Goal: Task Accomplishment & Management: Complete application form

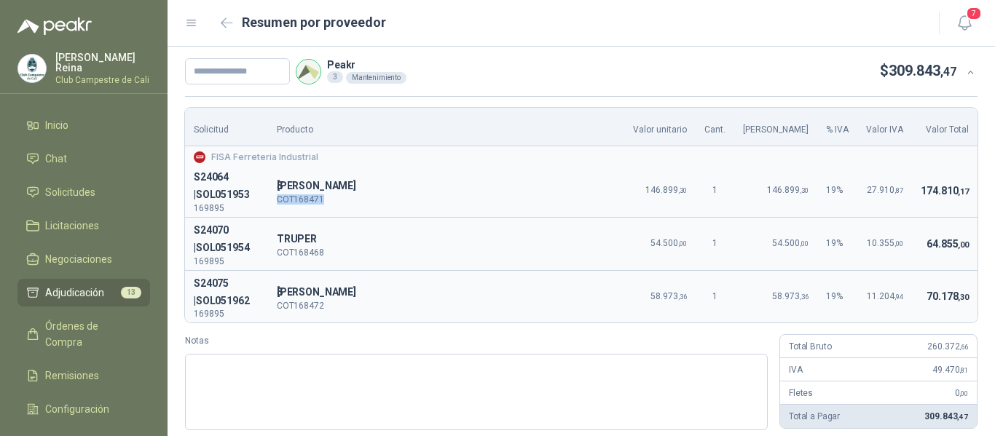
drag, startPoint x: 345, startPoint y: 197, endPoint x: 295, endPoint y: 202, distance: 49.8
click at [295, 202] on td "[PERSON_NAME] COT168471" at bounding box center [446, 191] width 357 height 52
copy p "COT168471"
click at [262, 65] on input "text" at bounding box center [237, 71] width 105 height 26
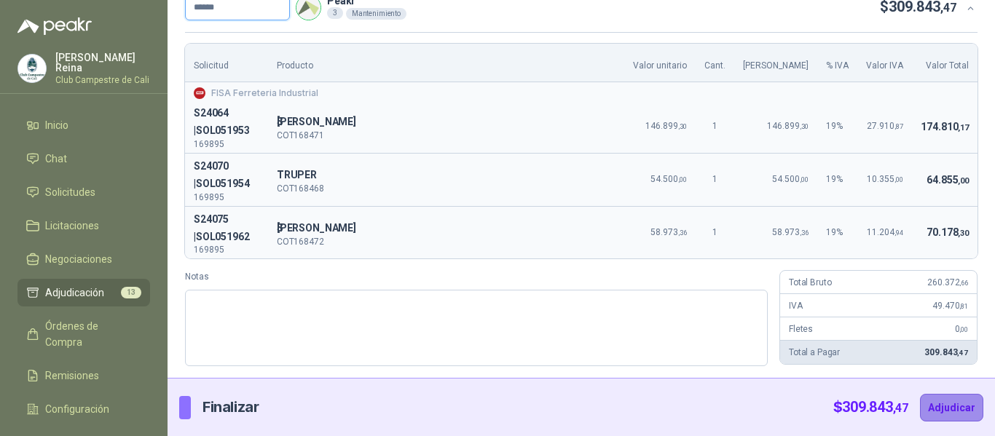
type input "******"
click at [935, 403] on button "Adjudicar" at bounding box center [951, 408] width 63 height 28
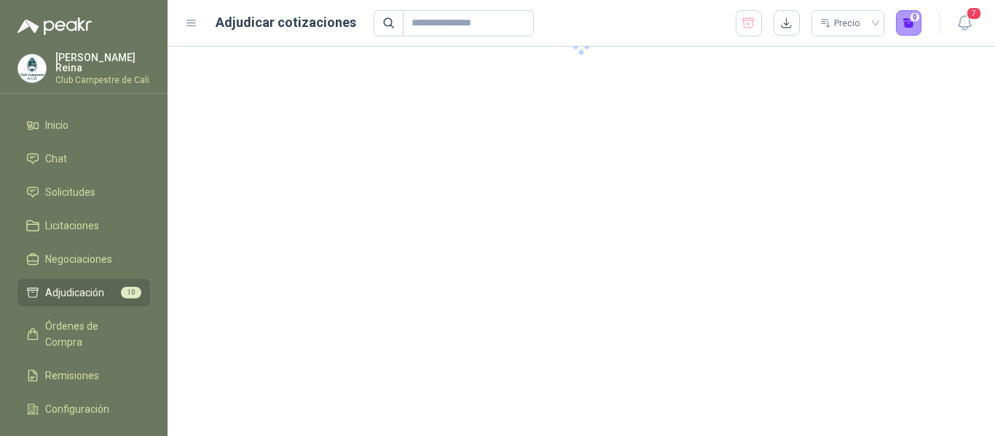
scroll to position [0, 0]
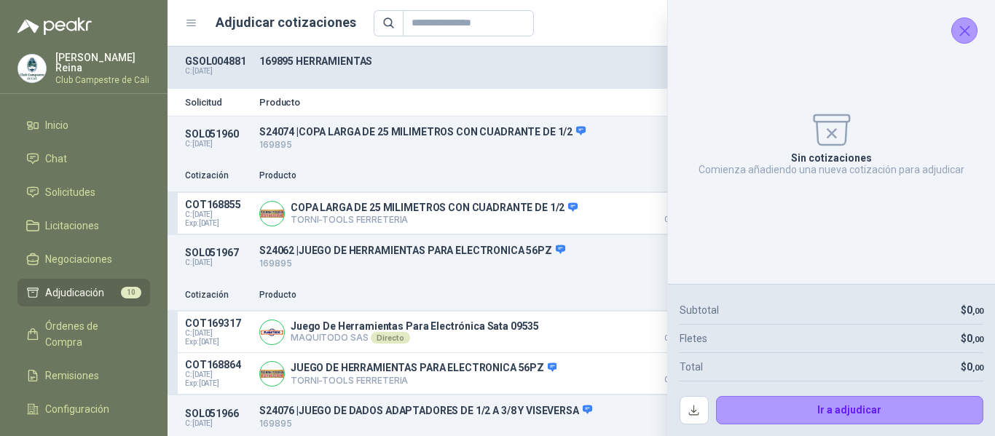
click at [971, 31] on icon "Cerrar" at bounding box center [965, 31] width 18 height 18
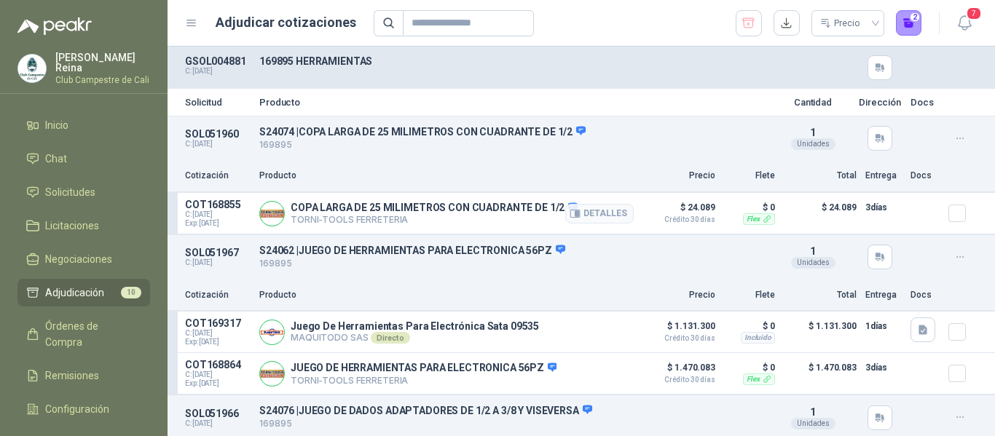
click at [958, 215] on div at bounding box center [962, 213] width 29 height 29
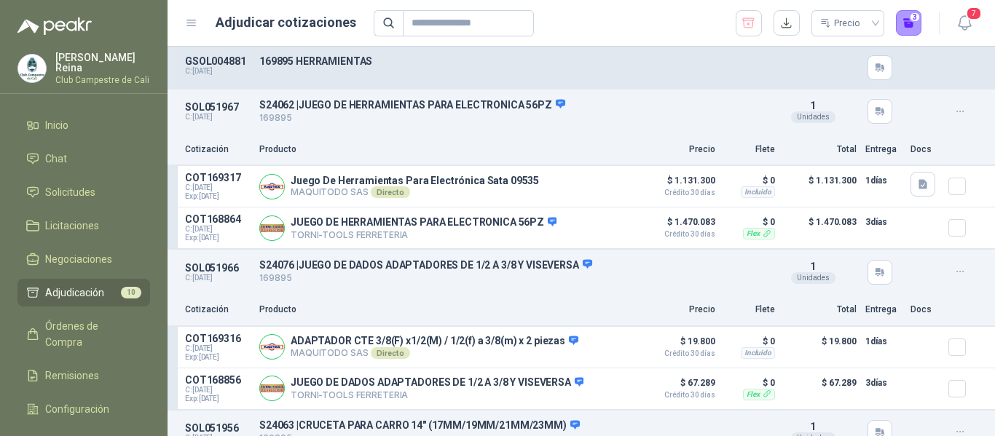
scroll to position [219, 0]
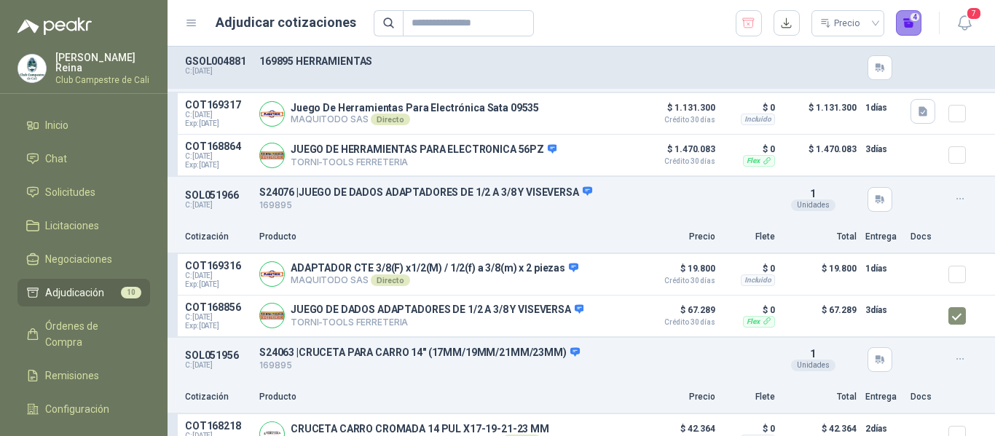
click at [908, 23] on button "4" at bounding box center [909, 23] width 26 height 26
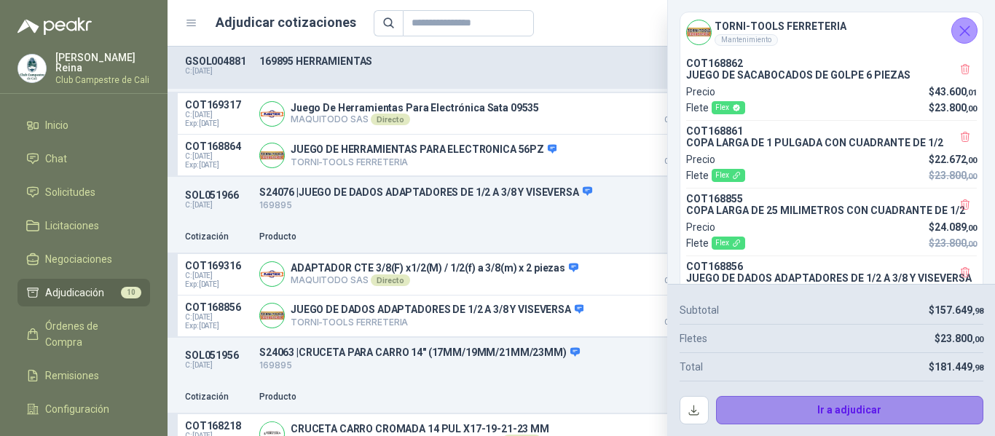
click at [837, 411] on button "Ir a adjudicar" at bounding box center [850, 410] width 268 height 29
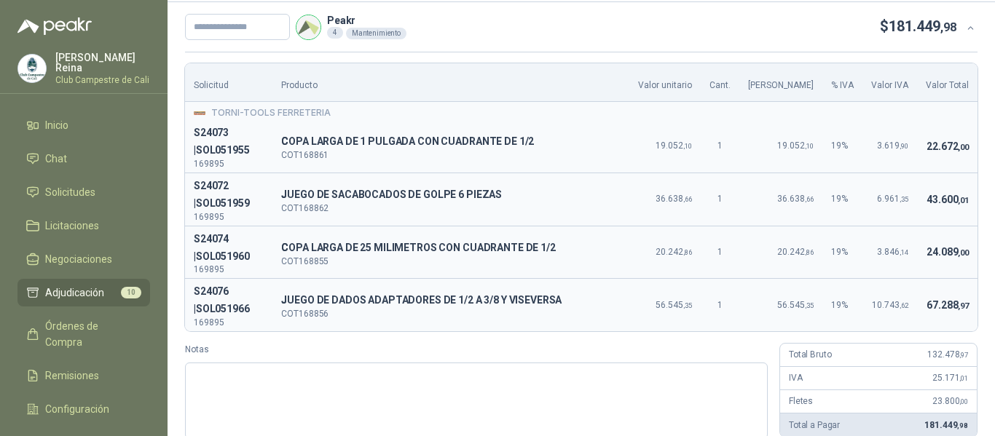
scroll to position [0, 0]
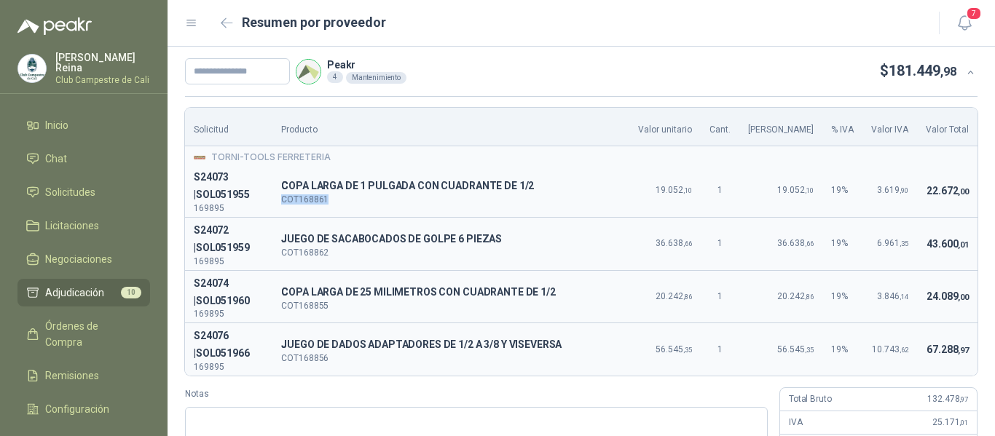
drag, startPoint x: 354, startPoint y: 197, endPoint x: 304, endPoint y: 202, distance: 49.7
click at [304, 202] on p "COT168861" at bounding box center [450, 199] width 339 height 9
copy p "COT168861"
click at [238, 66] on input "text" at bounding box center [237, 71] width 105 height 26
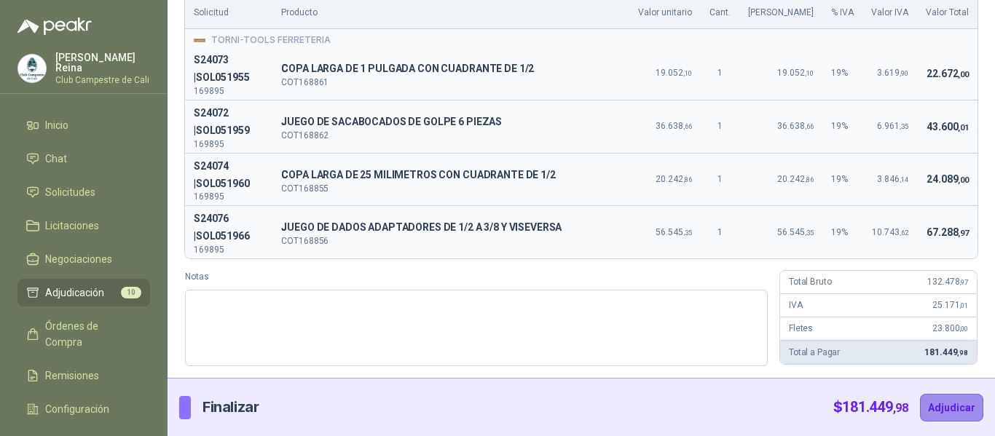
type input "******"
click at [937, 404] on button "Adjudicar" at bounding box center [951, 408] width 63 height 28
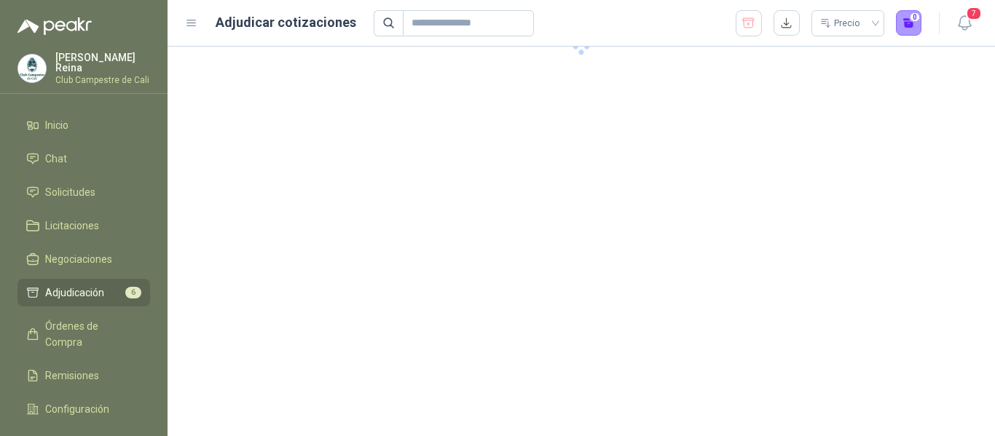
scroll to position [0, 0]
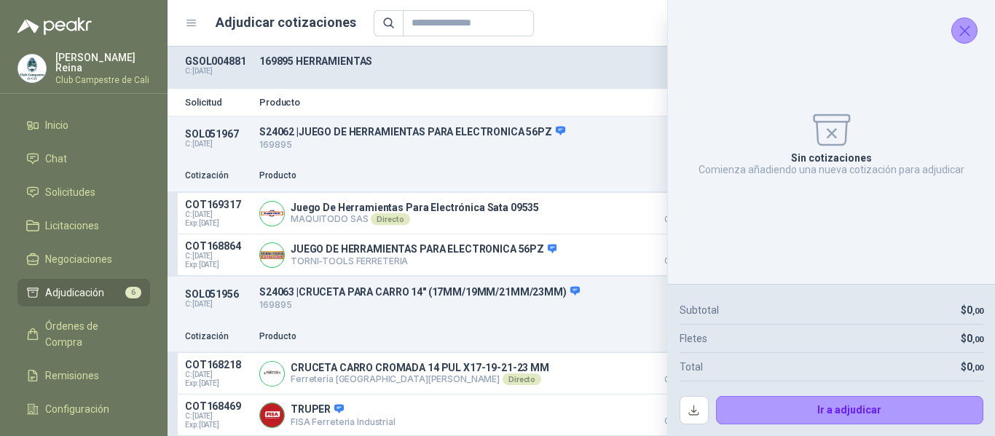
click at [961, 22] on icon "Cerrar" at bounding box center [965, 31] width 18 height 18
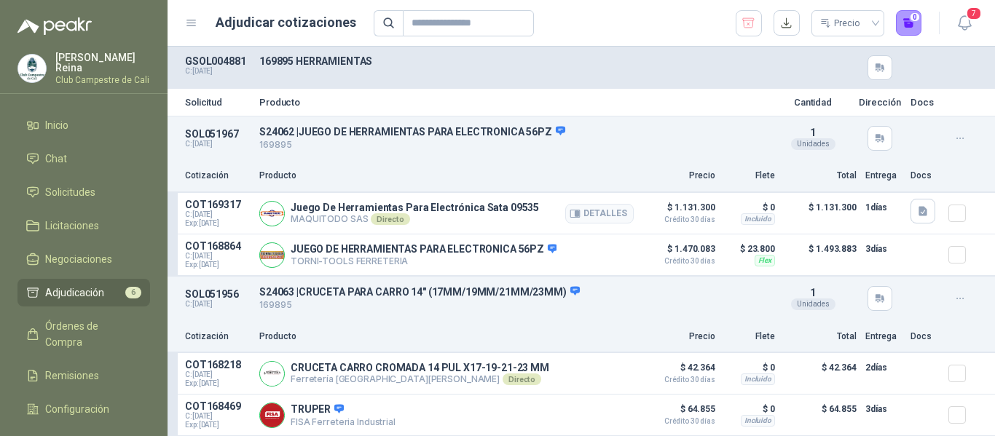
click at [954, 218] on div at bounding box center [962, 213] width 29 height 29
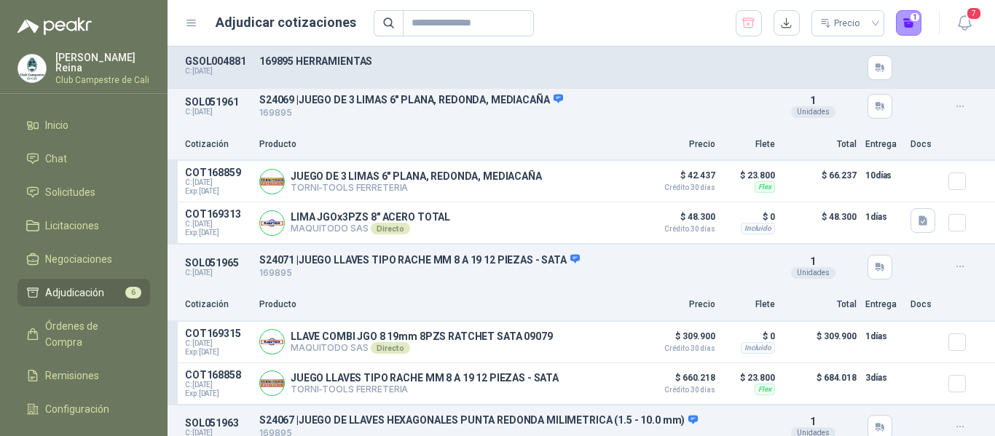
scroll to position [510, 0]
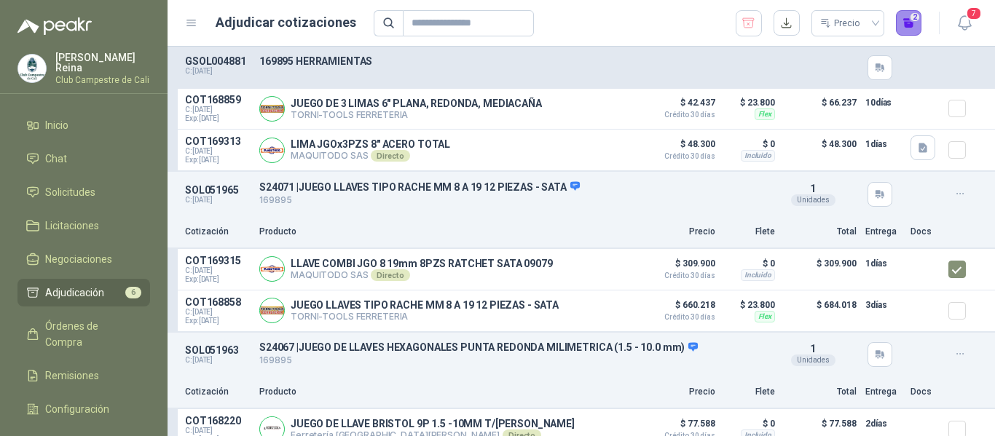
click at [911, 23] on button "2" at bounding box center [909, 23] width 26 height 26
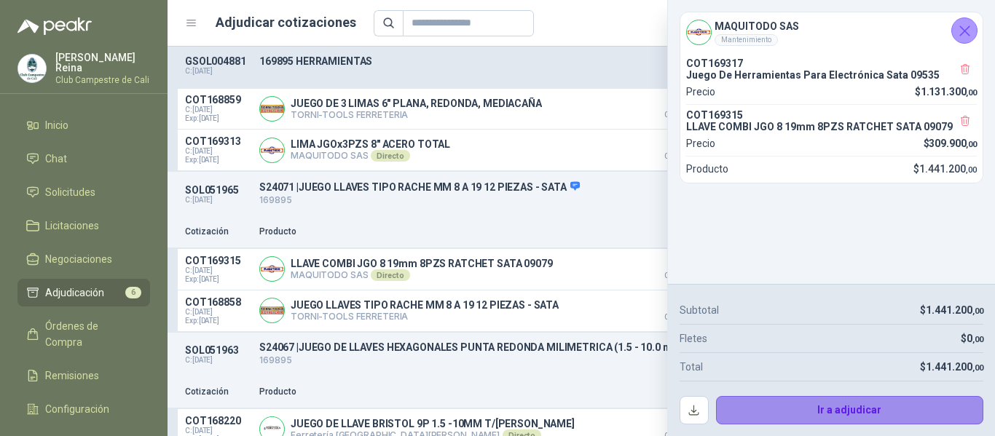
click at [881, 406] on button "Ir a adjudicar" at bounding box center [850, 410] width 268 height 29
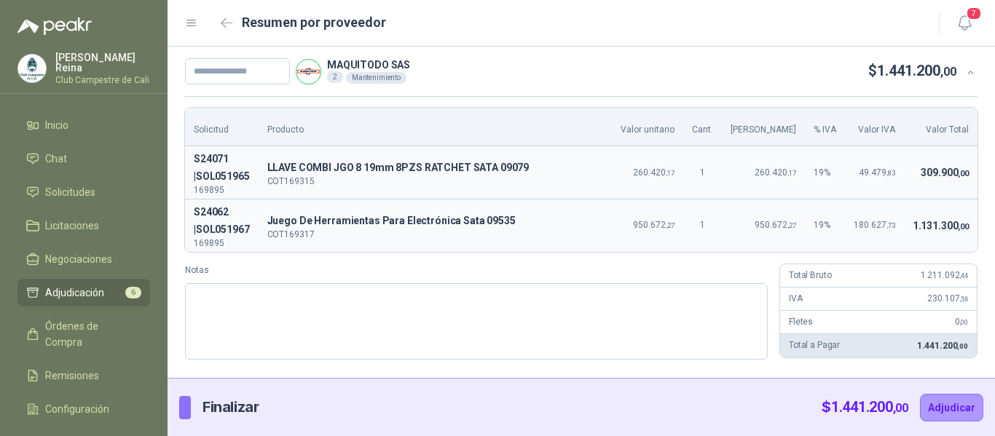
click at [213, 409] on p "Finalizar" at bounding box center [230, 407] width 56 height 23
click at [186, 409] on div at bounding box center [185, 407] width 12 height 23
click at [222, 411] on p "Finalizar" at bounding box center [230, 407] width 56 height 23
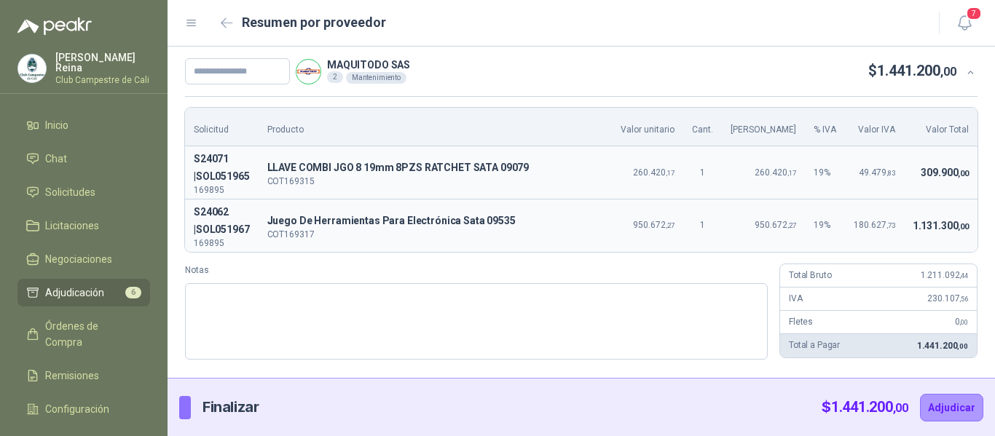
click at [185, 409] on div at bounding box center [185, 407] width 12 height 23
click at [183, 408] on div at bounding box center [185, 407] width 12 height 23
click at [181, 407] on div at bounding box center [185, 407] width 12 height 23
click at [181, 406] on div at bounding box center [185, 407] width 12 height 23
click at [227, 26] on icon "button" at bounding box center [227, 22] width 12 height 11
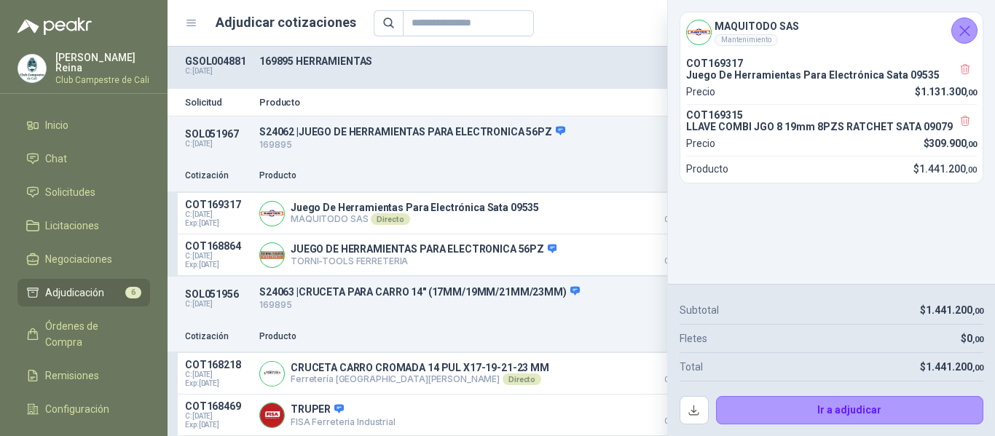
click at [965, 24] on icon "Cerrar" at bounding box center [965, 31] width 18 height 18
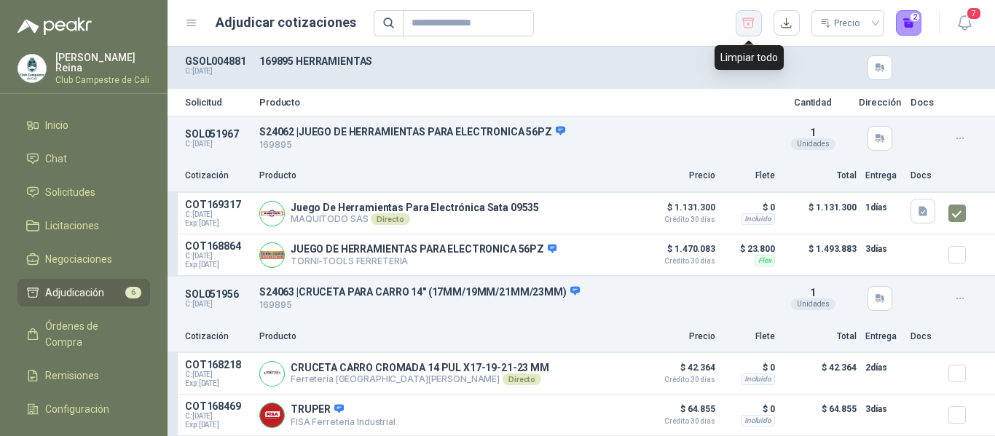
click at [746, 19] on icon "button" at bounding box center [749, 23] width 14 height 15
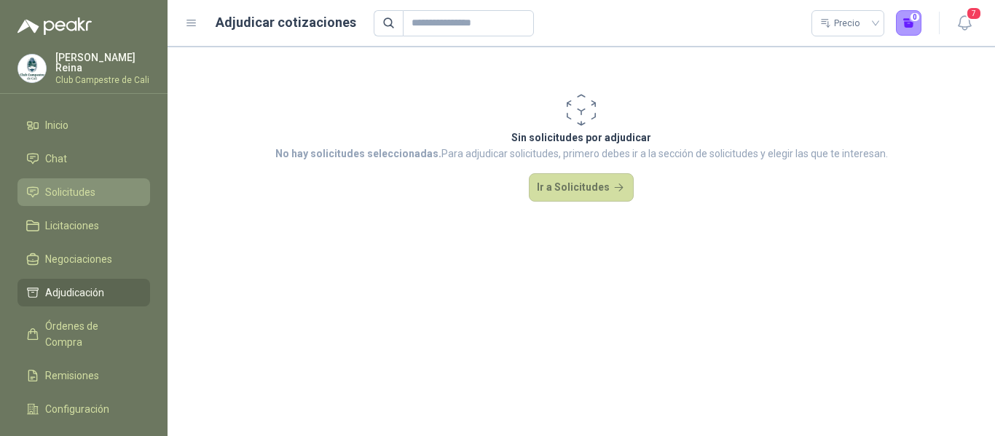
click at [81, 192] on span "Solicitudes" at bounding box center [70, 192] width 50 height 16
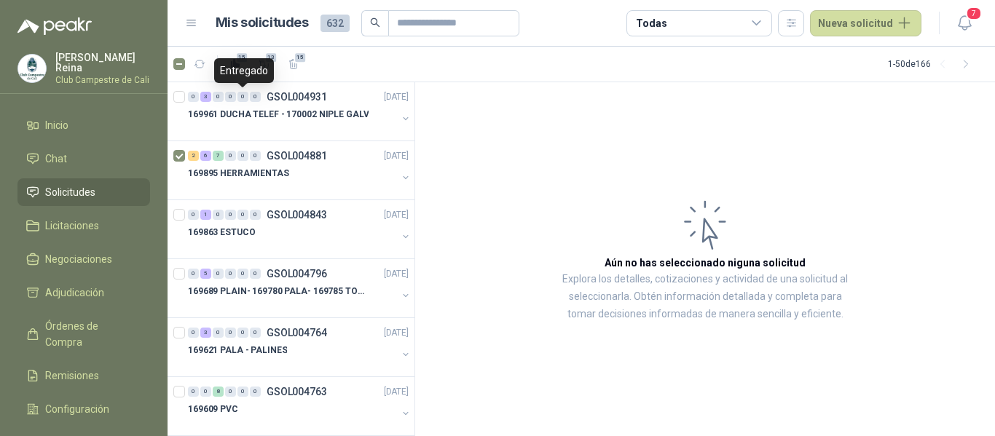
click at [259, 68] on div "Entregado" at bounding box center [244, 70] width 60 height 25
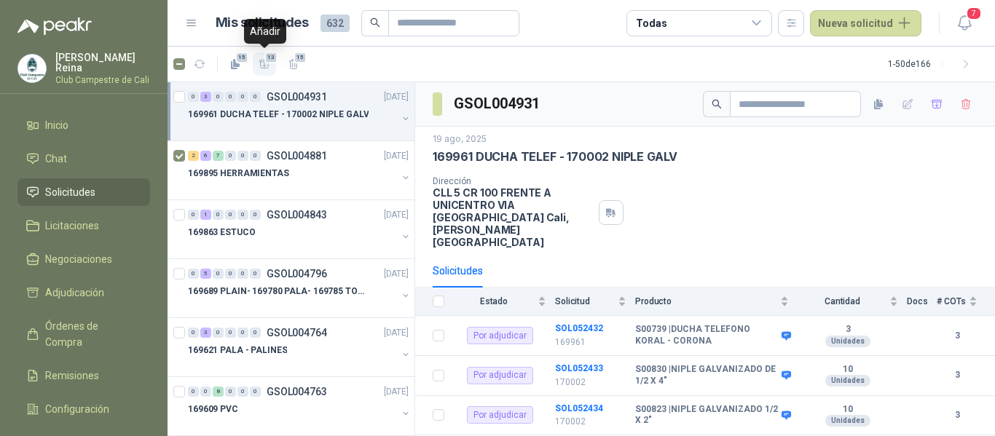
click at [275, 59] on span "13" at bounding box center [271, 58] width 14 height 12
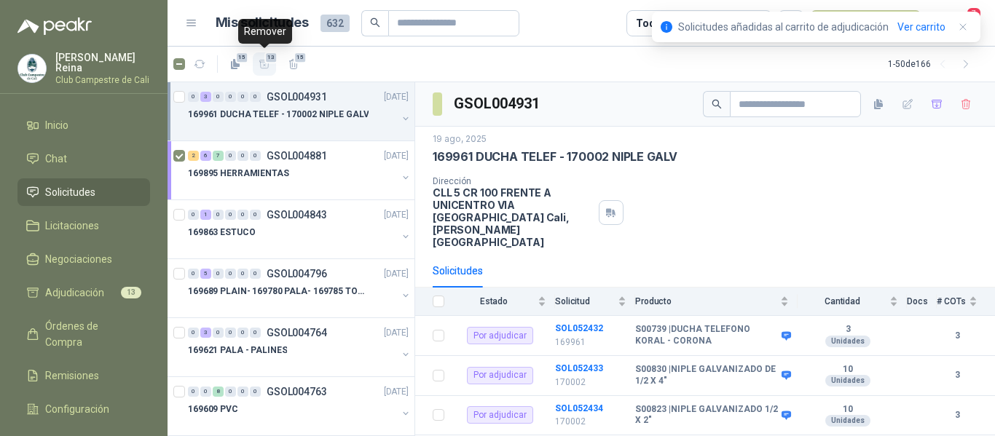
click at [265, 63] on icon "button" at bounding box center [265, 64] width 12 height 12
click at [263, 62] on icon "button" at bounding box center [264, 64] width 10 height 8
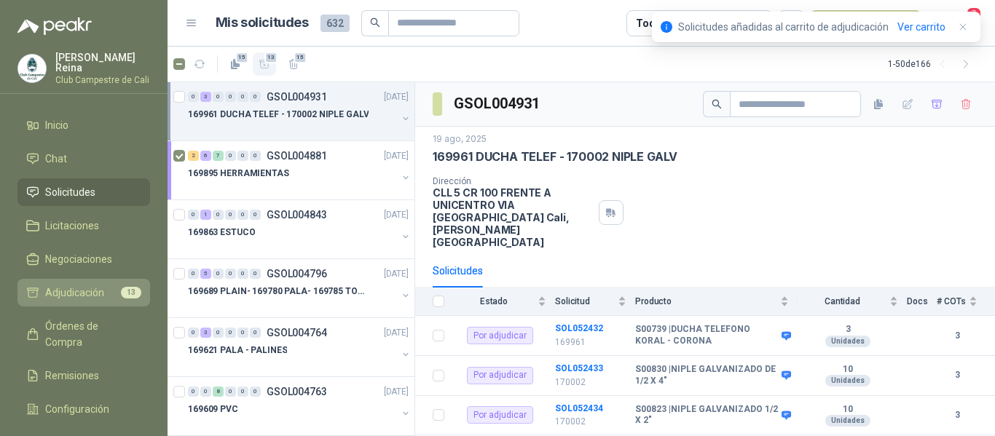
click at [99, 285] on span "Adjudicación" at bounding box center [74, 293] width 59 height 16
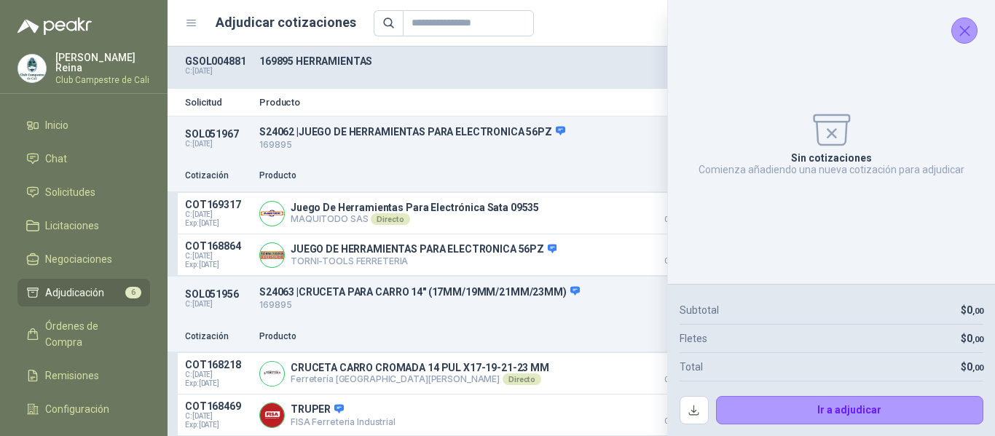
click at [973, 29] on icon "Cerrar" at bounding box center [965, 31] width 18 height 18
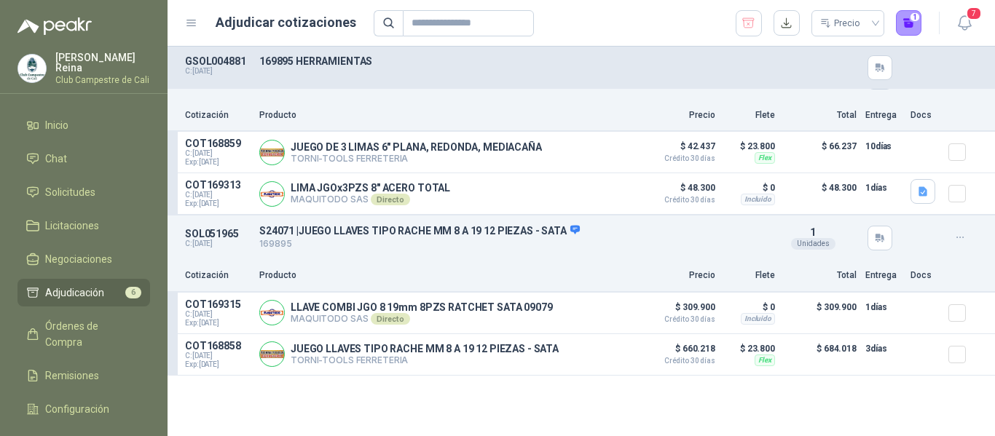
scroll to position [393, 0]
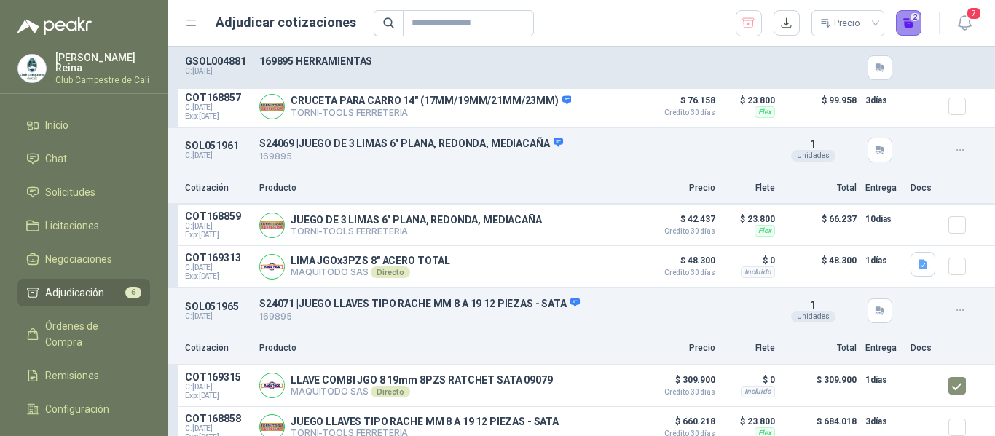
click at [917, 23] on button "2" at bounding box center [909, 23] width 26 height 26
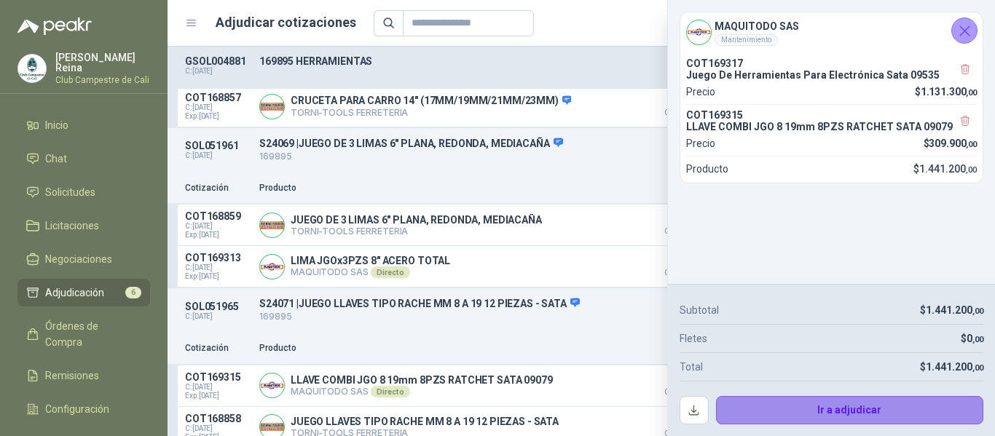
click at [782, 415] on button "Ir a adjudicar" at bounding box center [850, 410] width 268 height 29
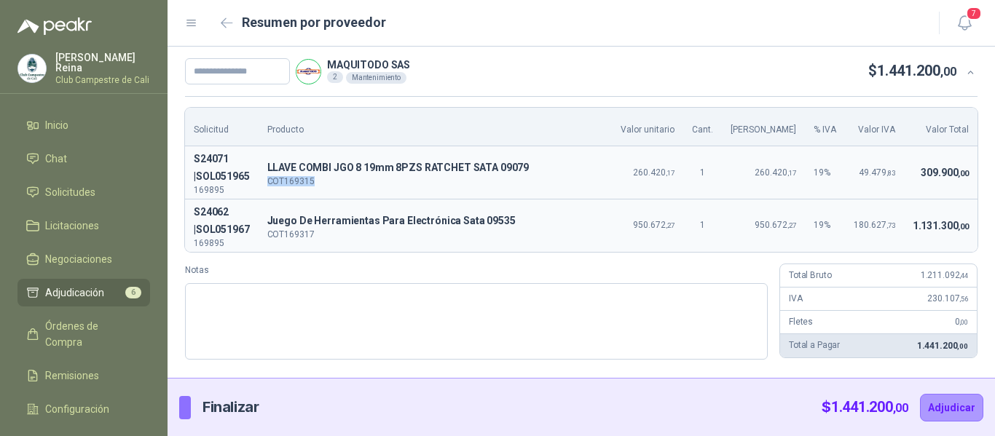
drag, startPoint x: 343, startPoint y: 180, endPoint x: 288, endPoint y: 184, distance: 54.8
click at [288, 184] on p "COT169315" at bounding box center [435, 181] width 336 height 9
copy p "COT169315"
click at [181, 404] on div at bounding box center [185, 407] width 12 height 23
click at [188, 409] on div at bounding box center [185, 407] width 12 height 23
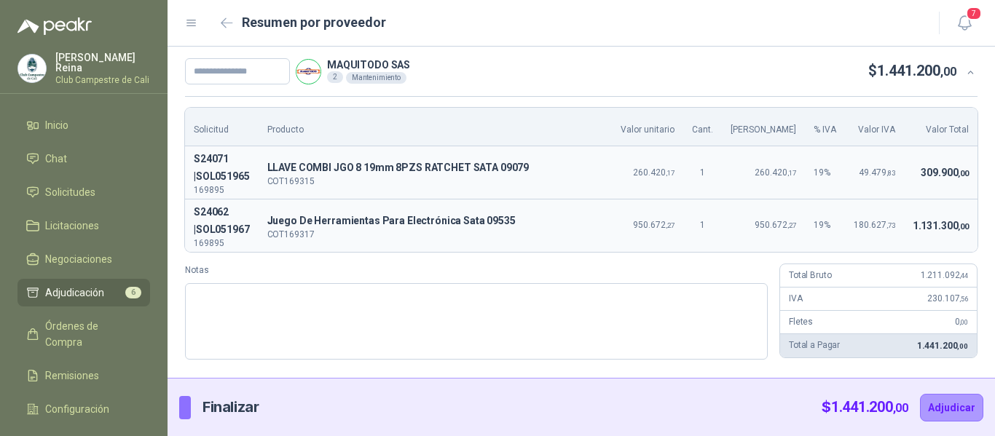
click at [184, 406] on div at bounding box center [185, 407] width 12 height 23
click at [213, 406] on p "Finalizar" at bounding box center [230, 407] width 56 height 23
click at [212, 408] on p "Finalizar" at bounding box center [230, 407] width 56 height 23
click at [182, 409] on div at bounding box center [185, 407] width 12 height 23
click at [181, 409] on div at bounding box center [185, 407] width 12 height 23
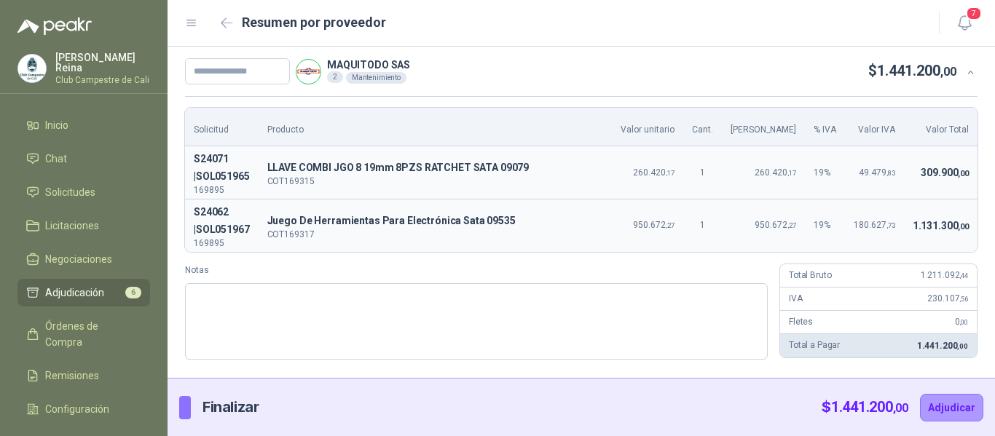
click at [181, 408] on div at bounding box center [185, 407] width 12 height 23
click at [181, 406] on div at bounding box center [185, 407] width 12 height 23
click at [181, 405] on div at bounding box center [185, 407] width 12 height 23
click at [181, 404] on div at bounding box center [185, 407] width 12 height 23
click at [181, 401] on div at bounding box center [185, 407] width 12 height 23
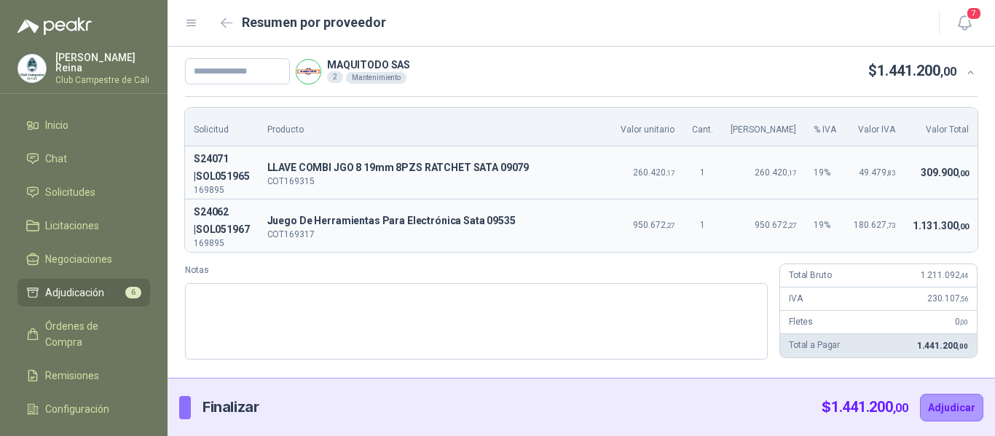
click at [182, 398] on div at bounding box center [185, 407] width 12 height 23
click at [221, 405] on p "Finalizar" at bounding box center [230, 407] width 56 height 23
click at [221, 403] on p "Finalizar" at bounding box center [230, 407] width 56 height 23
click at [363, 294] on textarea "Notas" at bounding box center [476, 321] width 583 height 76
click at [184, 412] on div at bounding box center [185, 407] width 12 height 23
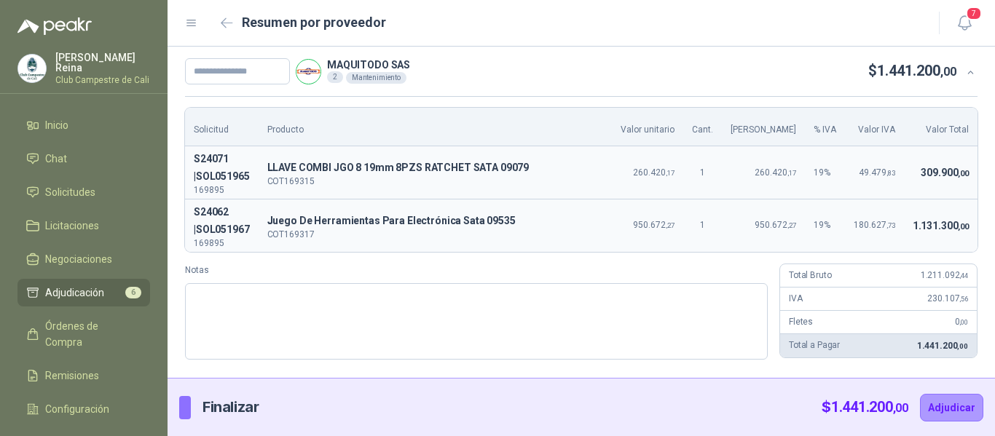
click at [181, 409] on div at bounding box center [185, 407] width 12 height 23
drag, startPoint x: 213, startPoint y: 410, endPoint x: 216, endPoint y: 403, distance: 8.1
click at [216, 404] on p "Finalizar" at bounding box center [230, 407] width 56 height 23
click at [218, 398] on p "Finalizar" at bounding box center [230, 407] width 56 height 23
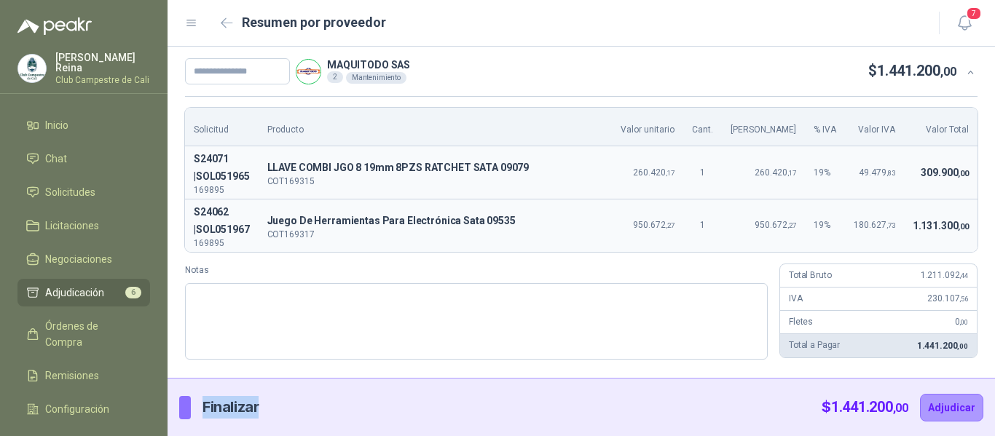
click at [218, 398] on p "Finalizar" at bounding box center [230, 407] width 56 height 23
click at [219, 396] on p "Finalizar" at bounding box center [230, 407] width 56 height 23
click at [222, 407] on p "Finalizar" at bounding box center [230, 407] width 56 height 23
click at [219, 405] on p "Finalizar" at bounding box center [230, 407] width 56 height 23
click at [217, 404] on p "Finalizar" at bounding box center [230, 407] width 56 height 23
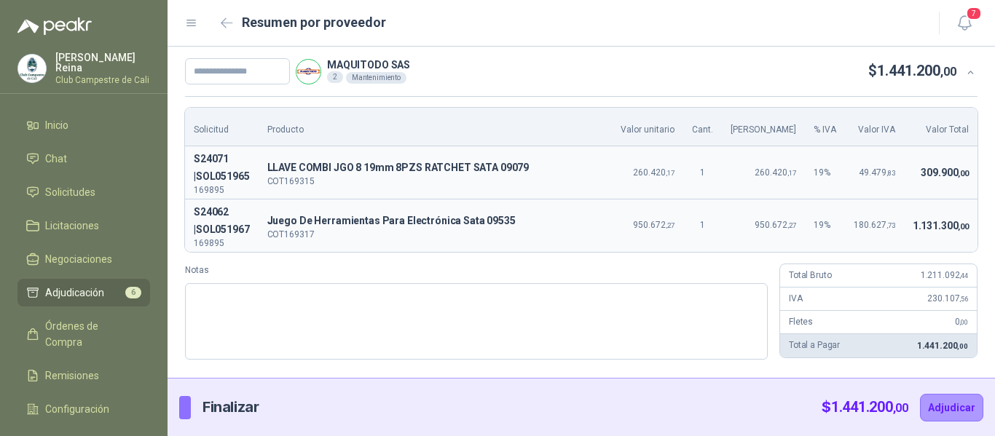
click at [185, 414] on div at bounding box center [185, 407] width 12 height 23
click at [183, 411] on div at bounding box center [185, 407] width 12 height 23
click at [182, 408] on div at bounding box center [185, 407] width 12 height 23
click at [182, 405] on div at bounding box center [185, 407] width 12 height 23
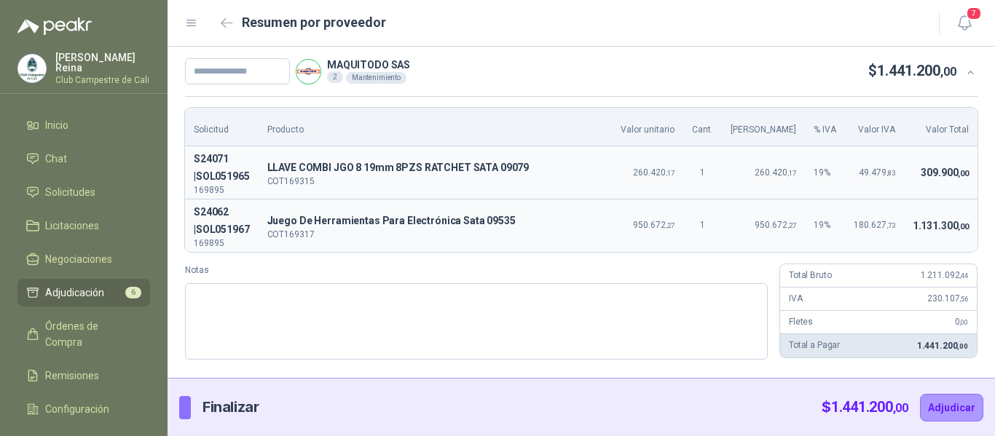
click at [71, 288] on span "Adjudicación" at bounding box center [74, 293] width 59 height 16
click at [68, 285] on span "Adjudicación" at bounding box center [74, 293] width 59 height 16
